Goal: Find specific page/section

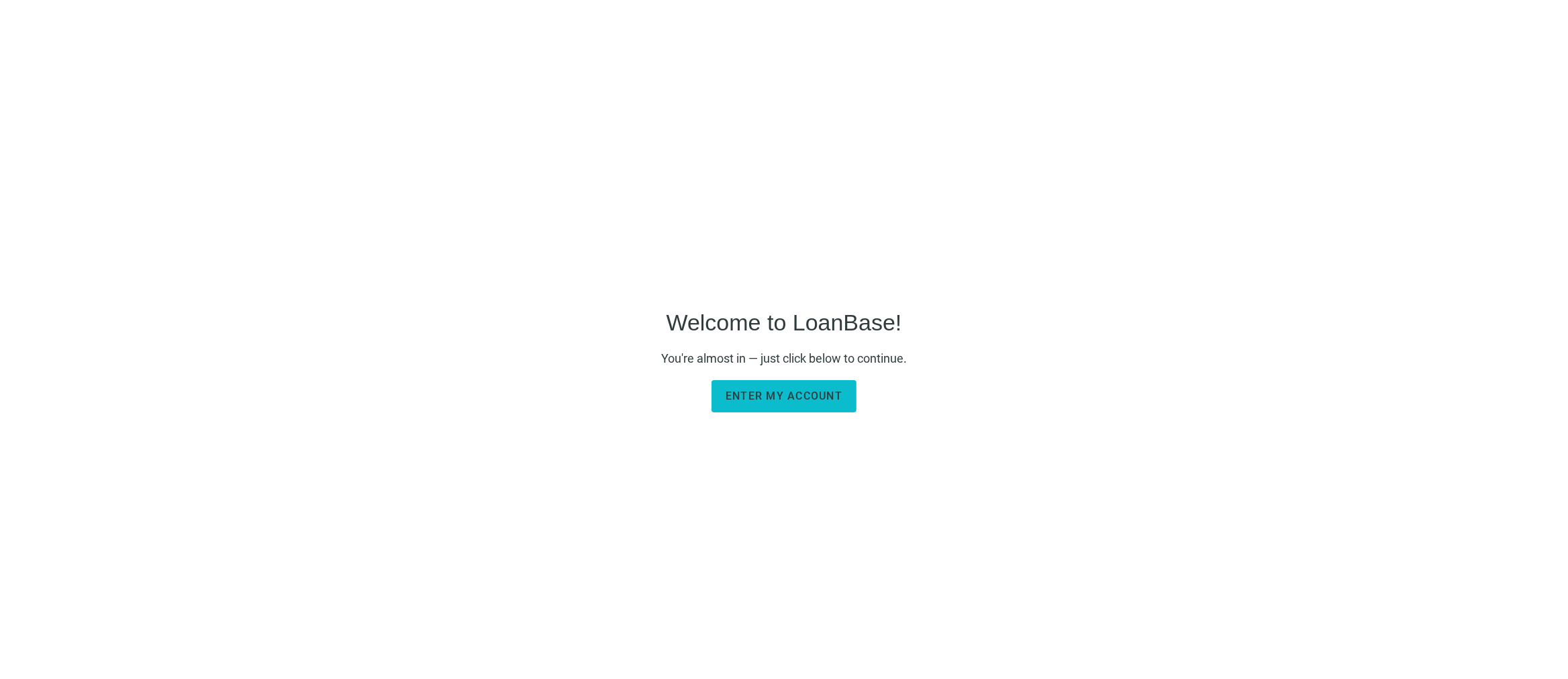
click at [402, 34] on span "Enter my account" at bounding box center [784, 395] width 117 height 13
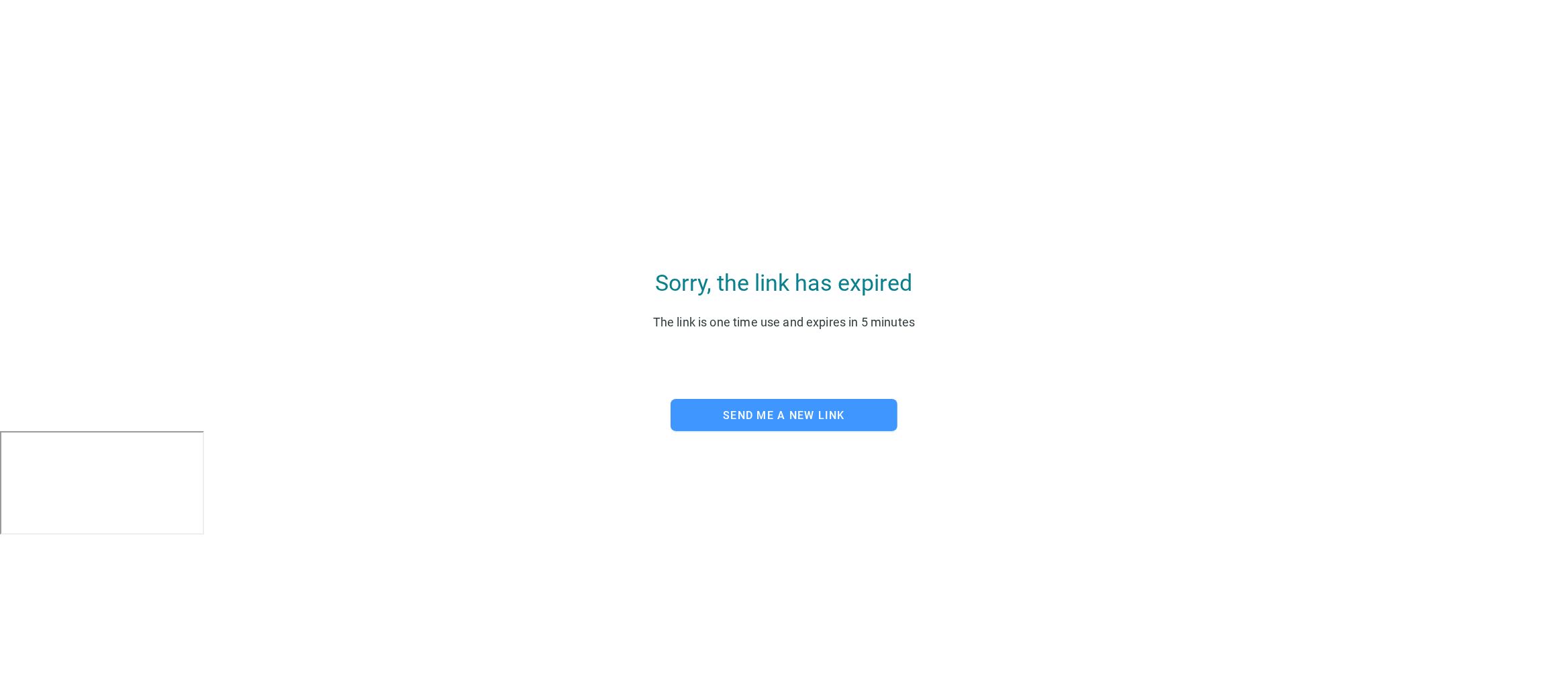
click at [402, 34] on span "Send me a new link" at bounding box center [783, 414] width 122 height 13
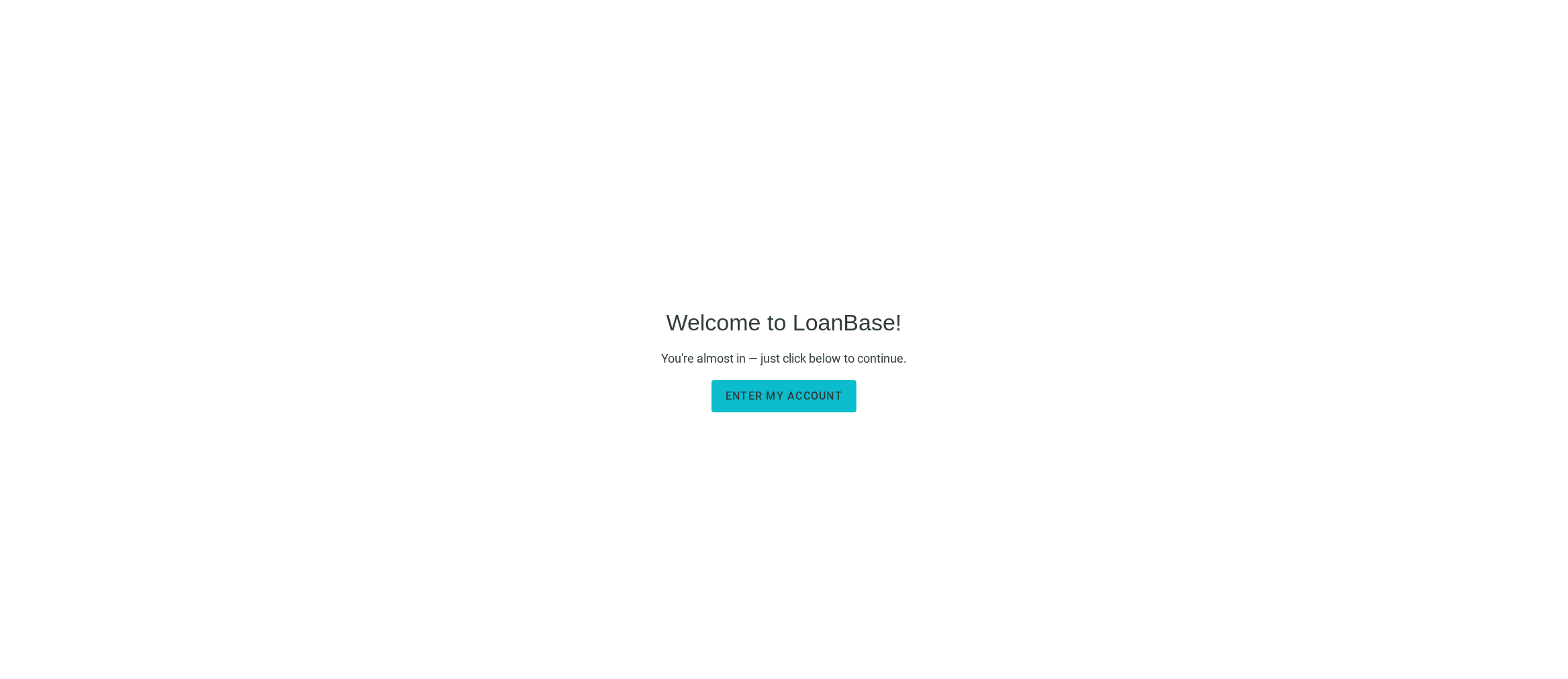
click at [738, 397] on span "Enter my account" at bounding box center [784, 395] width 117 height 13
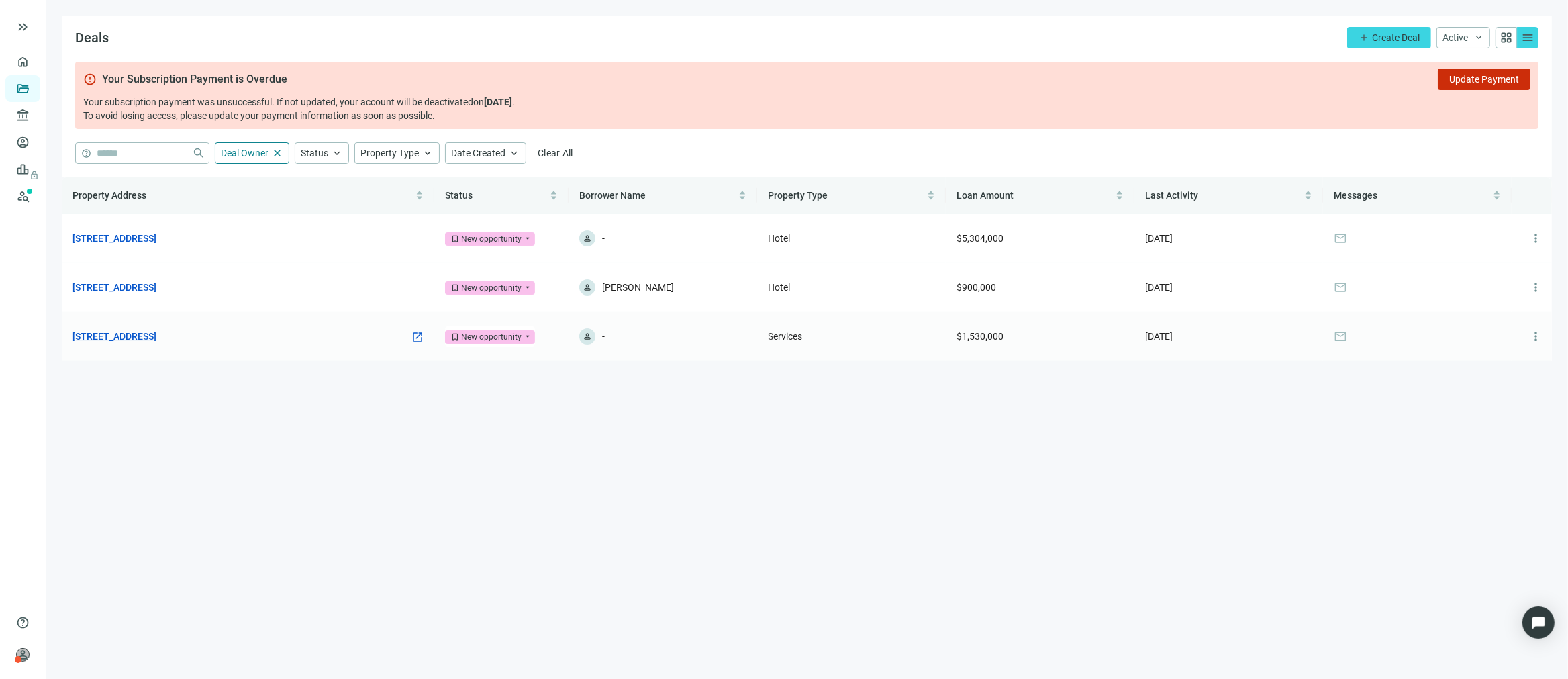
click at [157, 339] on link "[STREET_ADDRESS]" at bounding box center [115, 336] width 84 height 15
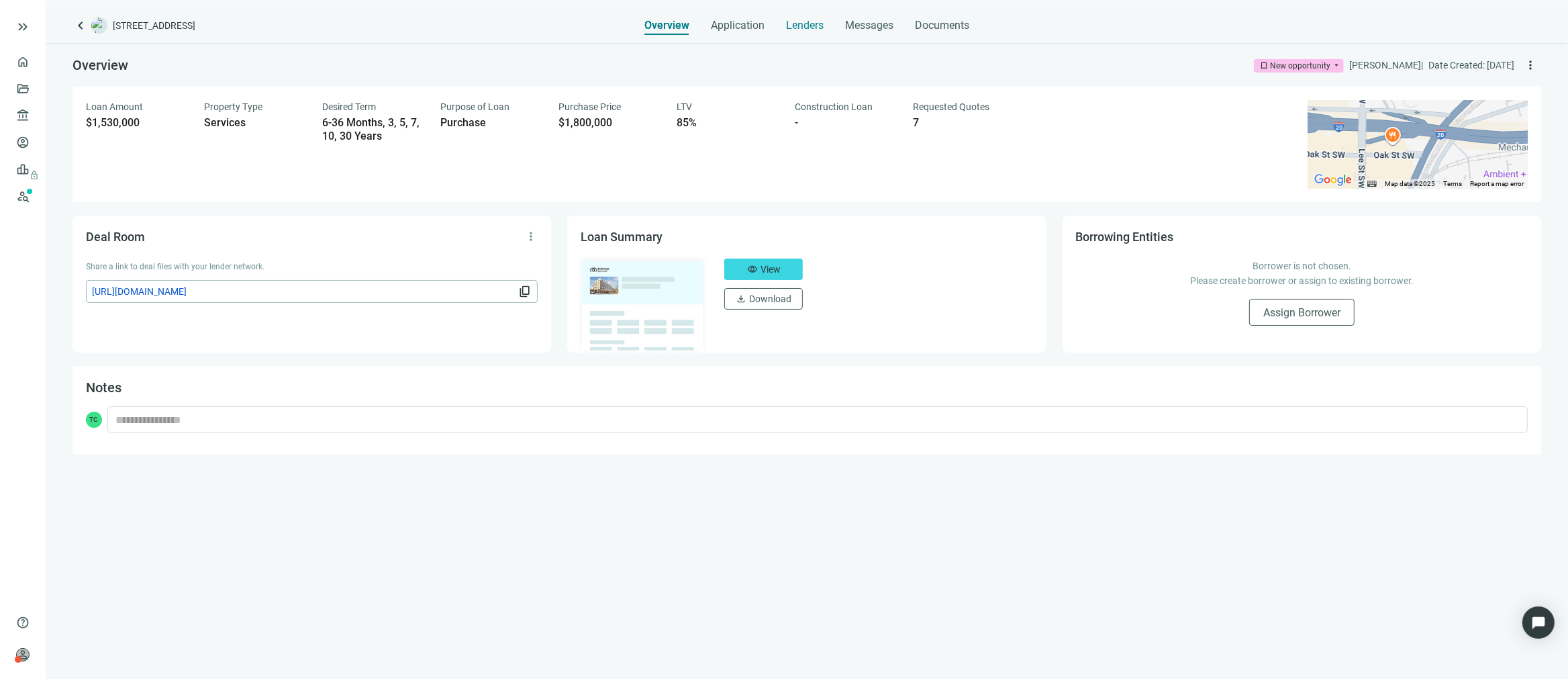
click at [803, 20] on span "Lenders" at bounding box center [805, 25] width 38 height 13
